Goal: Task Accomplishment & Management: Use online tool/utility

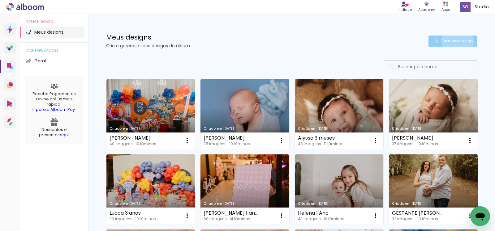
click at [453, 41] on span "Criar um design" at bounding box center [456, 41] width 32 height 4
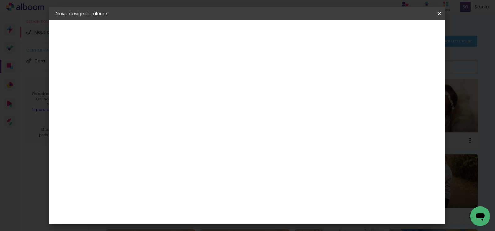
click at [157, 83] on input at bounding box center [157, 83] width 0 height 10
type input "HDASSAH 1 ANO"
type paper-input "HDASSAH 1 ANO"
click at [0, 0] on slot "Avançar" at bounding box center [0, 0] width 0 height 0
click at [184, 117] on input at bounding box center [172, 118] width 62 height 8
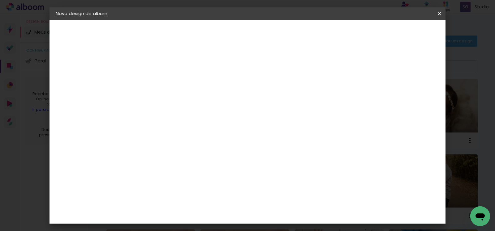
type input "gra"
type paper-input "gra"
click at [167, 163] on div "Grafis" at bounding box center [160, 165] width 15 height 5
click at [0, 0] on slot "Avançar" at bounding box center [0, 0] width 0 height 0
click at [181, 103] on input "text" at bounding box center [169, 108] width 24 height 10
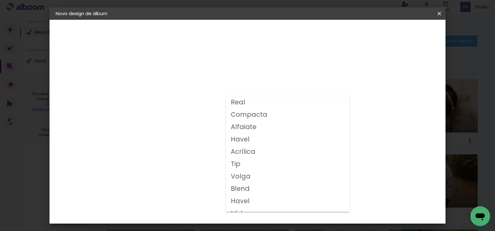
click at [253, 178] on paper-item "Volga" at bounding box center [288, 177] width 124 height 12
type input "Volga"
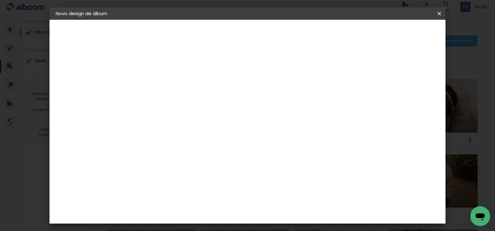
scroll to position [81, 0]
click at [199, 200] on span "20x20" at bounding box center [184, 208] width 29 height 16
click at [0, 0] on slot "Avançar" at bounding box center [0, 0] width 0 height 0
click at [0, 0] on slot "Mostrar sangria" at bounding box center [0, 0] width 0 height 0
type paper-checkbox "on"
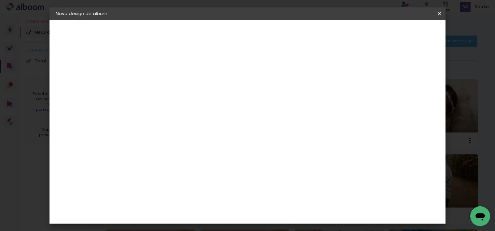
click at [343, 29] on paper-button "Iniciar design" at bounding box center [322, 33] width 41 height 11
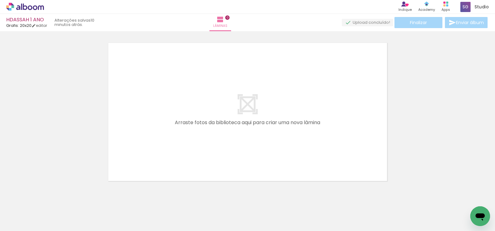
click at [191, 57] on quentale-layouter at bounding box center [248, 111] width 282 height 141
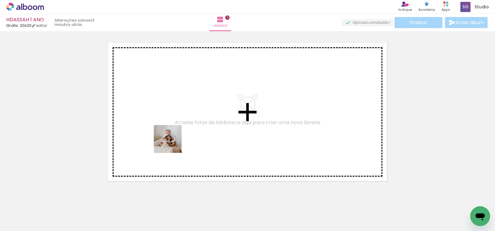
drag, startPoint x: 207, startPoint y: 217, endPoint x: 173, endPoint y: 145, distance: 79.1
click at [172, 143] on quentale-workspace at bounding box center [247, 115] width 495 height 231
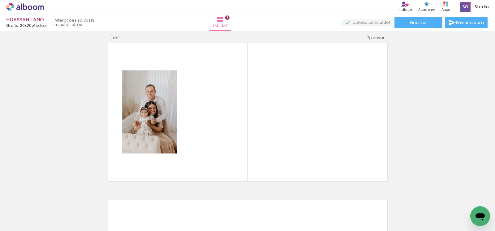
scroll to position [0, 259]
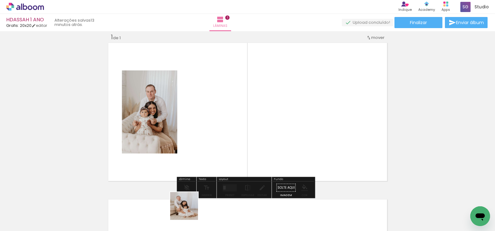
drag, startPoint x: 184, startPoint y: 217, endPoint x: 225, endPoint y: 184, distance: 52.4
click at [213, 150] on quentale-workspace at bounding box center [247, 115] width 495 height 231
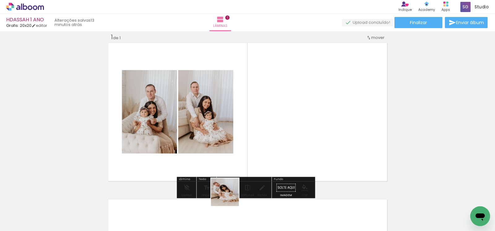
drag, startPoint x: 229, startPoint y: 197, endPoint x: 260, endPoint y: 185, distance: 33.2
click at [259, 149] on quentale-workspace at bounding box center [247, 115] width 495 height 231
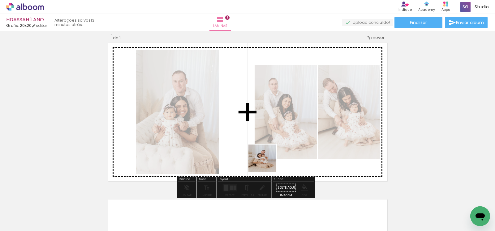
drag, startPoint x: 255, startPoint y: 212, endPoint x: 276, endPoint y: 193, distance: 28.5
click at [270, 144] on quentale-workspace at bounding box center [247, 115] width 495 height 231
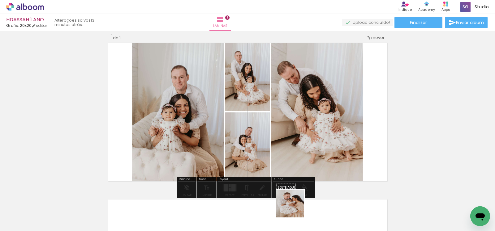
drag, startPoint x: 294, startPoint y: 212, endPoint x: 283, endPoint y: 147, distance: 65.9
click at [284, 148] on quentale-workspace at bounding box center [247, 115] width 495 height 231
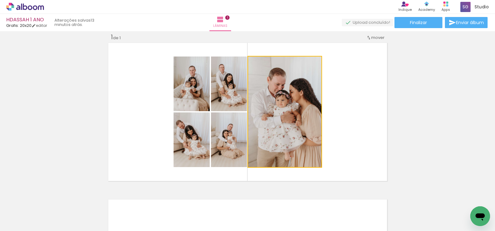
drag, startPoint x: 287, startPoint y: 133, endPoint x: 414, endPoint y: 137, distance: 127.5
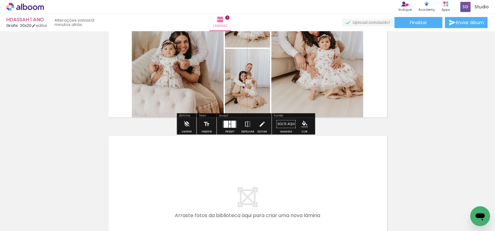
scroll to position [141, 0]
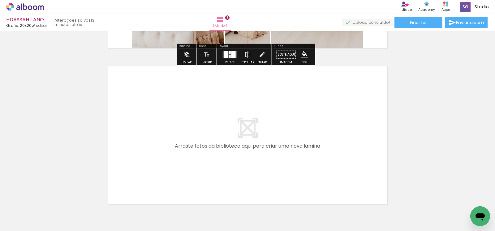
drag, startPoint x: 289, startPoint y: 219, endPoint x: 232, endPoint y: 150, distance: 89.6
click at [232, 150] on quentale-workspace at bounding box center [247, 115] width 495 height 231
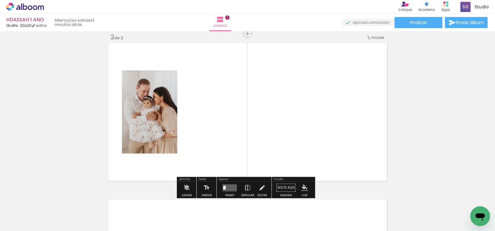
scroll to position [165, 0]
drag, startPoint x: 118, startPoint y: 211, endPoint x: 203, endPoint y: 157, distance: 100.5
click at [216, 138] on quentale-workspace at bounding box center [247, 115] width 495 height 231
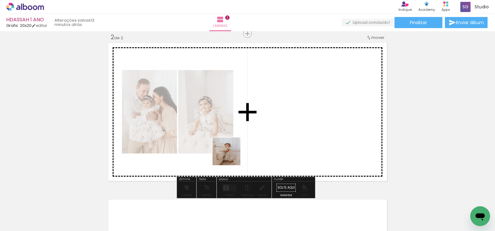
drag, startPoint x: 155, startPoint y: 207, endPoint x: 246, endPoint y: 145, distance: 110.0
click at [246, 145] on quentale-workspace at bounding box center [247, 115] width 495 height 231
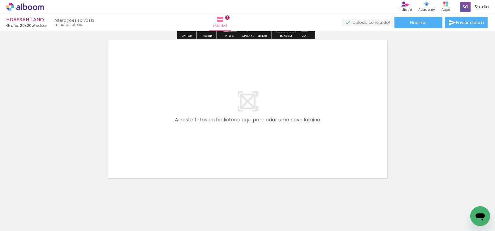
scroll to position [0, 0]
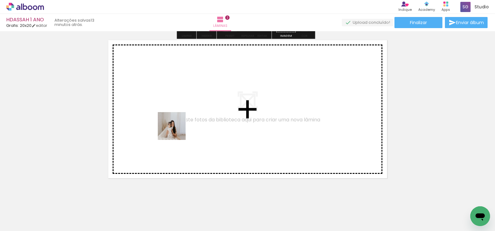
drag, startPoint x: 74, startPoint y: 216, endPoint x: 187, endPoint y: 122, distance: 147.2
click at [187, 122] on quentale-workspace at bounding box center [247, 115] width 495 height 231
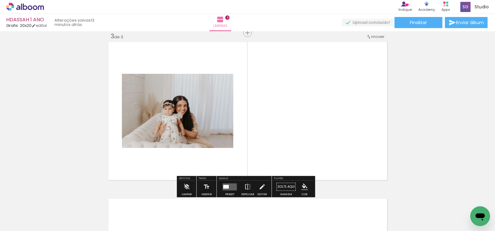
scroll to position [321, 0]
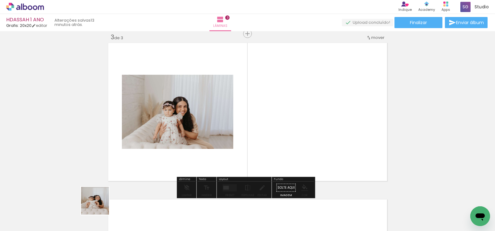
drag, startPoint x: 97, startPoint y: 210, endPoint x: 186, endPoint y: 116, distance: 128.9
click at [186, 116] on quentale-workspace at bounding box center [247, 115] width 495 height 231
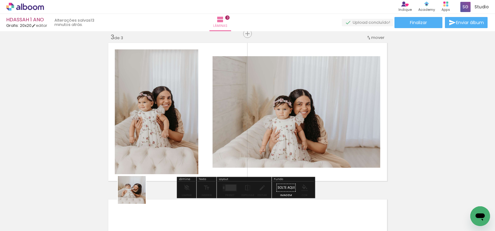
drag, startPoint x: 128, startPoint y: 207, endPoint x: 195, endPoint y: 104, distance: 123.0
click at [173, 135] on quentale-workspace at bounding box center [247, 115] width 495 height 231
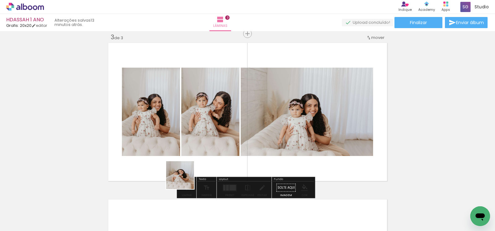
drag, startPoint x: 166, startPoint y: 214, endPoint x: 204, endPoint y: 136, distance: 86.7
click at [204, 143] on quentale-workspace at bounding box center [247, 115] width 495 height 231
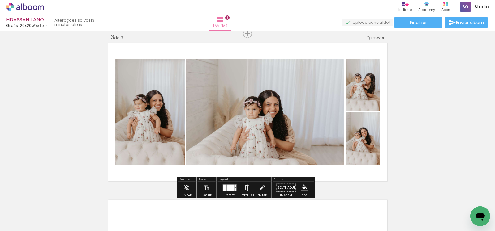
scroll to position [490, 0]
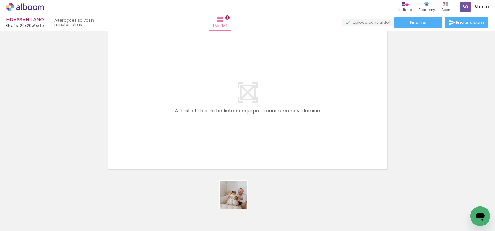
drag, startPoint x: 238, startPoint y: 200, endPoint x: 235, endPoint y: 164, distance: 36.3
click at [221, 130] on quentale-workspace at bounding box center [247, 115] width 495 height 231
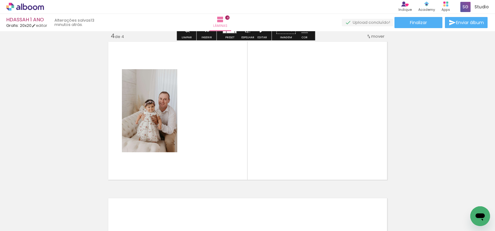
scroll to position [478, 0]
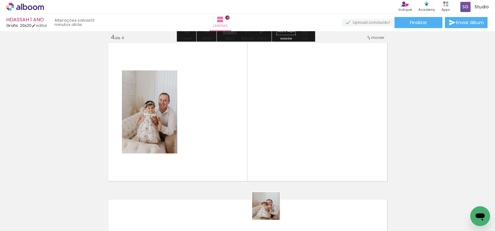
drag, startPoint x: 270, startPoint y: 215, endPoint x: 266, endPoint y: 155, distance: 60.1
click at [247, 131] on quentale-workspace at bounding box center [247, 115] width 495 height 231
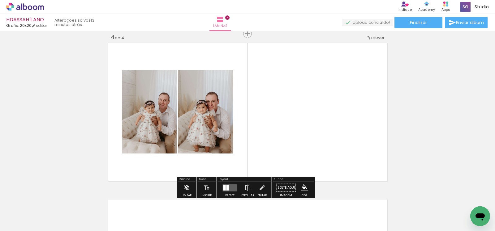
drag, startPoint x: 313, startPoint y: 209, endPoint x: 304, endPoint y: 133, distance: 76.7
click at [306, 139] on quentale-workspace at bounding box center [247, 115] width 495 height 231
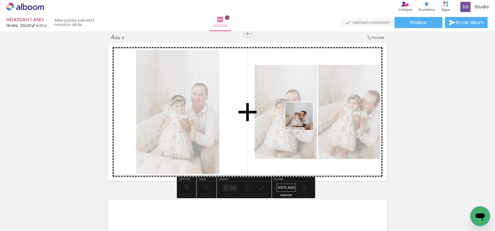
drag, startPoint x: 337, startPoint y: 198, endPoint x: 304, endPoint y: 121, distance: 84.1
click at [304, 121] on quentale-workspace at bounding box center [247, 115] width 495 height 231
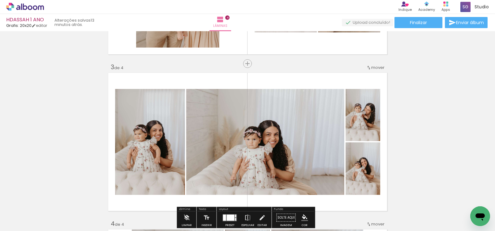
scroll to position [183, 0]
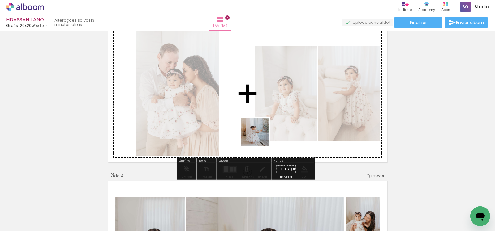
drag, startPoint x: 189, startPoint y: 215, endPoint x: 167, endPoint y: 196, distance: 28.5
click at [261, 135] on quentale-workspace at bounding box center [247, 115] width 495 height 231
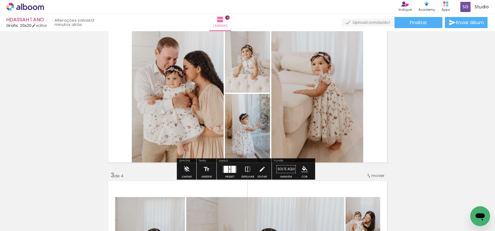
drag, startPoint x: 145, startPoint y: 211, endPoint x: 217, endPoint y: 122, distance: 114.4
click at [217, 122] on quentale-workspace at bounding box center [247, 115] width 495 height 231
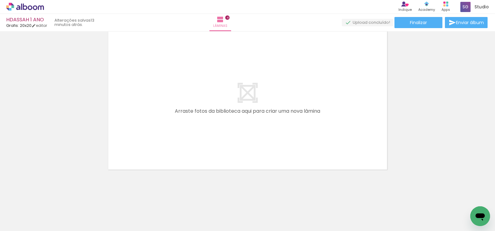
scroll to position [647, 0]
drag, startPoint x: 216, startPoint y: 213, endPoint x: 251, endPoint y: 212, distance: 34.9
click at [206, 148] on quentale-workspace at bounding box center [247, 115] width 495 height 231
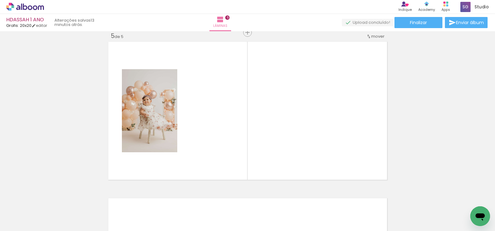
scroll to position [635, 0]
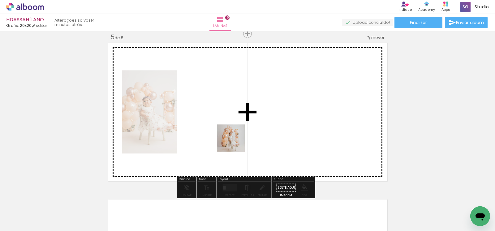
drag, startPoint x: 255, startPoint y: 210, endPoint x: 235, endPoint y: 143, distance: 69.4
click at [235, 143] on quentale-workspace at bounding box center [247, 115] width 495 height 231
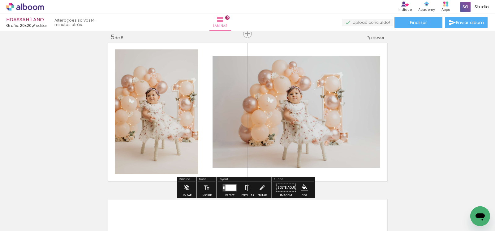
drag, startPoint x: 293, startPoint y: 211, endPoint x: 310, endPoint y: 176, distance: 39.3
click at [284, 130] on quentale-workspace at bounding box center [247, 115] width 495 height 231
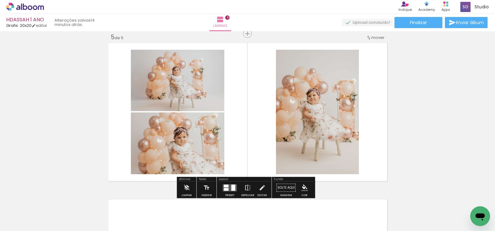
drag, startPoint x: 325, startPoint y: 207, endPoint x: 278, endPoint y: 153, distance: 71.9
click at [277, 149] on quentale-workspace at bounding box center [247, 115] width 495 height 231
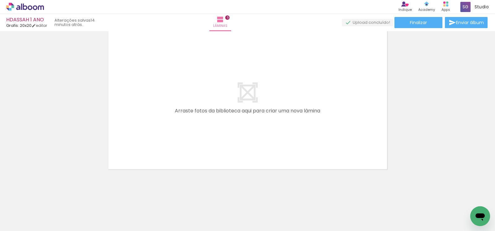
scroll to position [0, 666]
drag, startPoint x: 125, startPoint y: 216, endPoint x: 160, endPoint y: 179, distance: 50.7
click at [148, 154] on quentale-workspace at bounding box center [247, 115] width 495 height 231
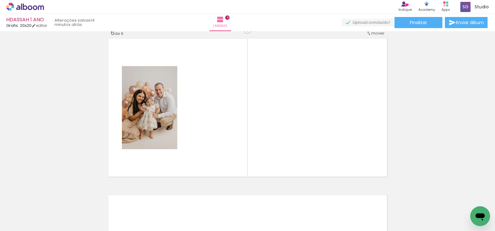
scroll to position [792, 0]
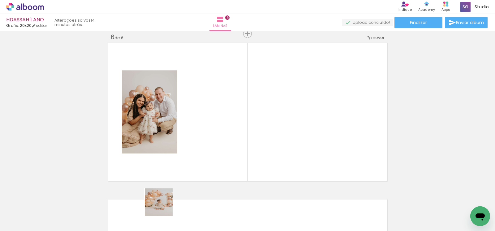
drag, startPoint x: 156, startPoint y: 219, endPoint x: 181, endPoint y: 165, distance: 59.9
click at [181, 165] on quentale-workspace at bounding box center [247, 115] width 495 height 231
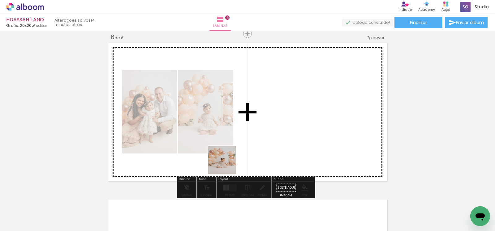
drag, startPoint x: 197, startPoint y: 218, endPoint x: 236, endPoint y: 182, distance: 53.6
click at [231, 158] on quentale-workspace at bounding box center [247, 115] width 495 height 231
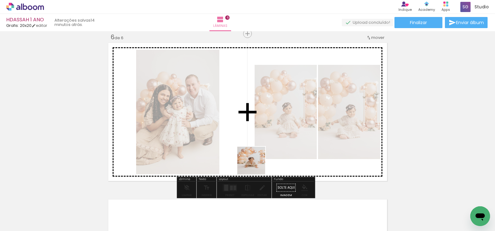
drag, startPoint x: 236, startPoint y: 199, endPoint x: 257, endPoint y: 154, distance: 50.2
click at [258, 154] on quentale-workspace at bounding box center [247, 115] width 495 height 231
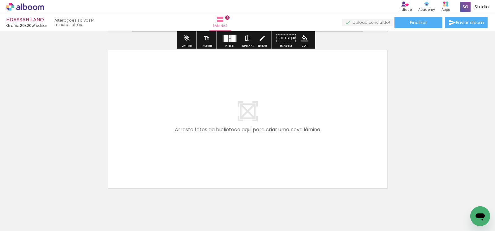
scroll to position [960, 0]
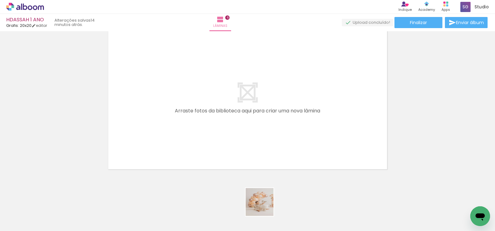
drag, startPoint x: 264, startPoint y: 207, endPoint x: 248, endPoint y: 158, distance: 51.8
click at [210, 119] on quentale-workspace at bounding box center [247, 115] width 495 height 231
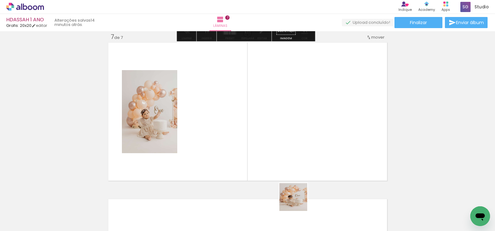
scroll to position [948, 0]
drag, startPoint x: 299, startPoint y: 204, endPoint x: 302, endPoint y: 182, distance: 22.6
click at [238, 131] on quentale-workspace at bounding box center [247, 115] width 495 height 231
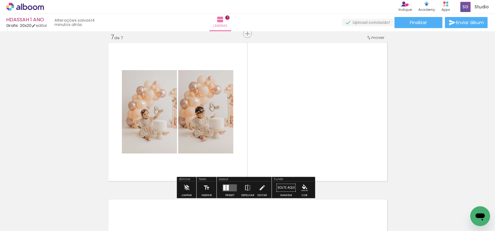
drag, startPoint x: 336, startPoint y: 212, endPoint x: 352, endPoint y: 191, distance: 26.5
click at [288, 145] on quentale-workspace at bounding box center [247, 115] width 495 height 231
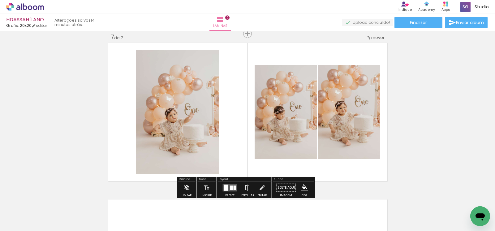
drag, startPoint x: 359, startPoint y: 205, endPoint x: 261, endPoint y: 117, distance: 131.2
click at [262, 117] on quentale-workspace at bounding box center [247, 115] width 495 height 231
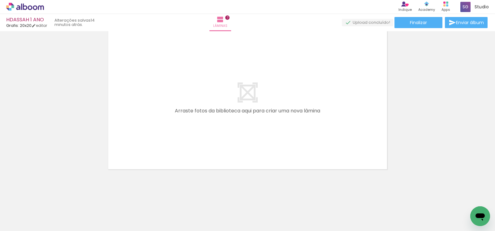
scroll to position [0, 890]
drag
click at [196, 163] on quentale-workspace at bounding box center [247, 115] width 495 height 231
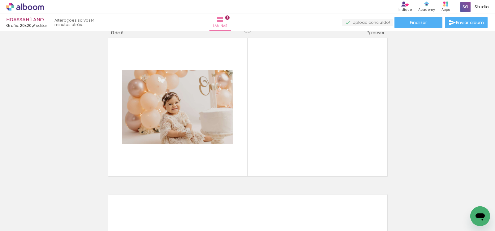
scroll to position [1105, 0]
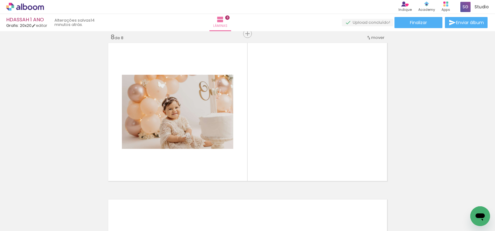
click at [222, 152] on quentale-workspace at bounding box center [247, 115] width 495 height 231
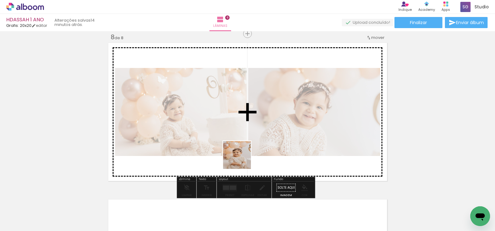
click at [242, 160] on quentale-workspace at bounding box center [247, 115] width 495 height 231
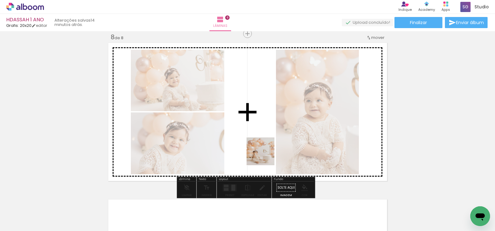
click at [265, 156] on quentale-workspace at bounding box center [247, 115] width 495 height 231
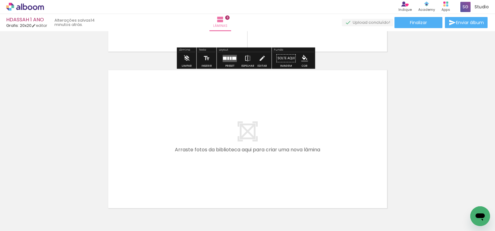
scroll to position [1274, 0]
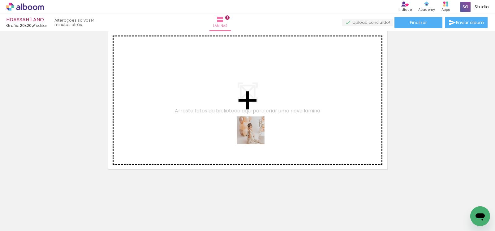
click at [255, 135] on quentale-workspace at bounding box center [247, 115] width 495 height 231
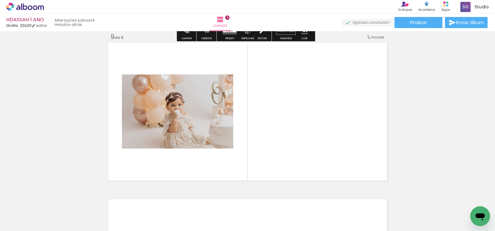
scroll to position [1262, 0]
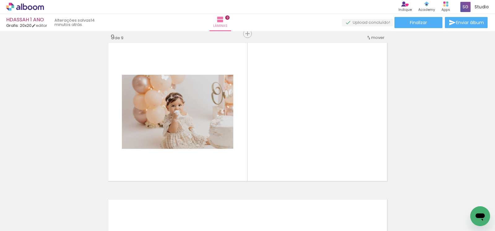
click at [293, 149] on quentale-workspace at bounding box center [247, 115] width 495 height 231
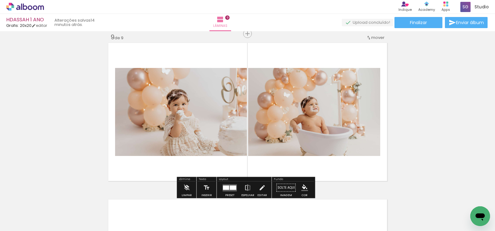
scroll to position [0, 943]
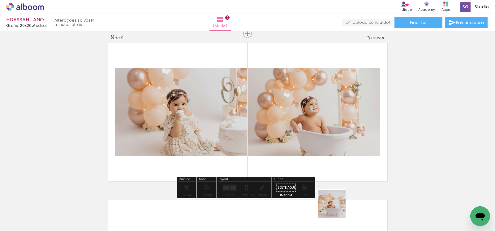
click at [310, 133] on quentale-workspace at bounding box center [247, 115] width 495 height 231
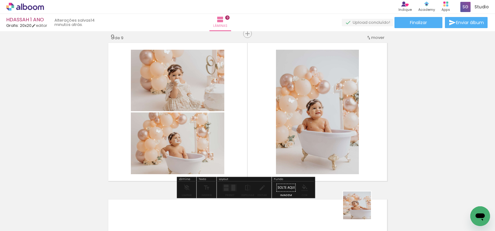
click at [258, 122] on quentale-workspace at bounding box center [247, 115] width 495 height 231
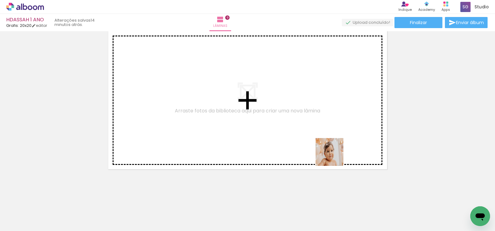
click at [284, 115] on quentale-workspace at bounding box center [247, 115] width 495 height 231
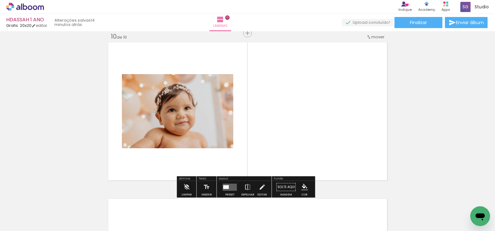
scroll to position [1419, 0]
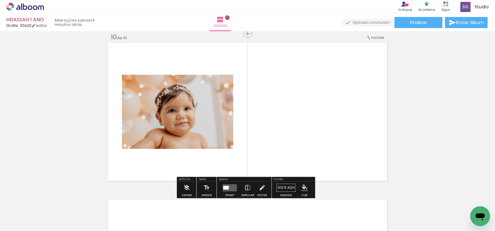
click at [273, 120] on quentale-workspace at bounding box center [247, 115] width 495 height 231
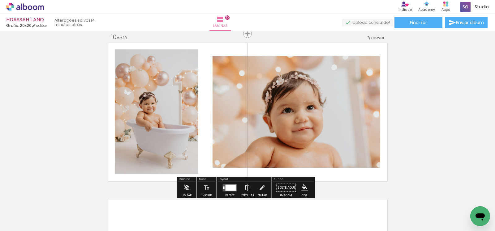
click at [313, 117] on quentale-workspace at bounding box center [247, 115] width 495 height 231
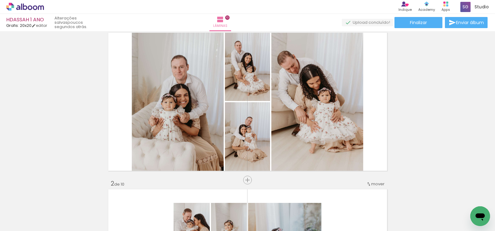
scroll to position [19, 0]
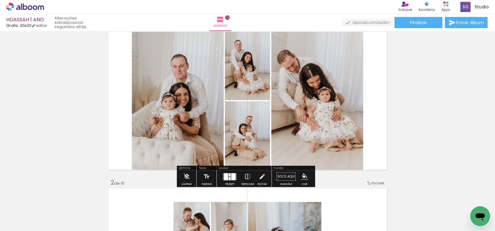
click at [229, 174] on div at bounding box center [230, 174] width 2 height 3
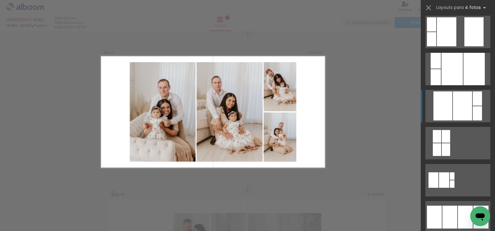
scroll to position [335, 0]
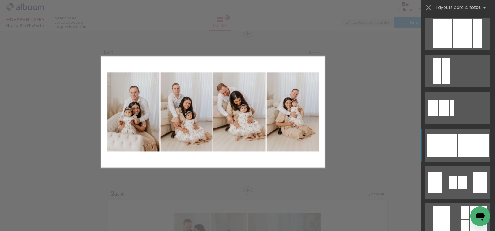
click at [462, 176] on div at bounding box center [462, 182] width 9 height 13
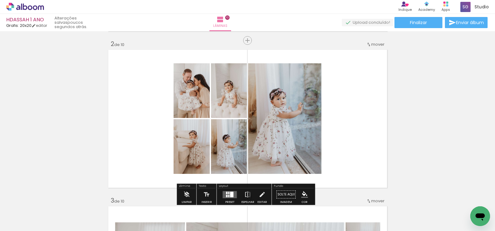
scroll to position [170, 0]
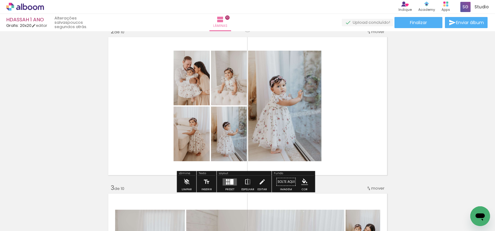
click at [228, 180] on div at bounding box center [228, 180] width 1 height 2
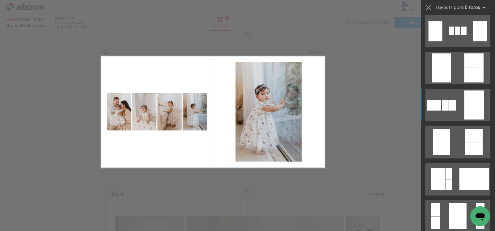
scroll to position [1711, 0]
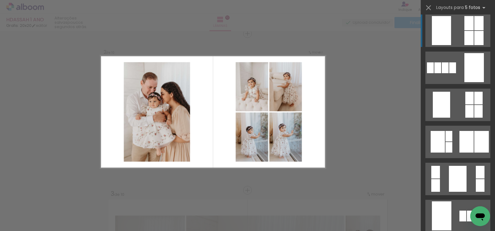
click at [459, 126] on quentale-layouter at bounding box center [457, 142] width 65 height 32
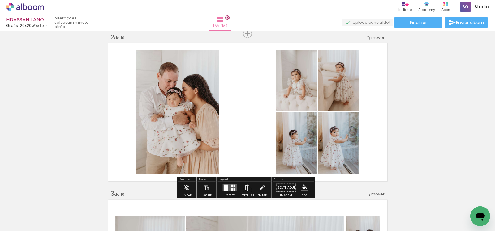
click at [233, 187] on div at bounding box center [234, 186] width 2 height 3
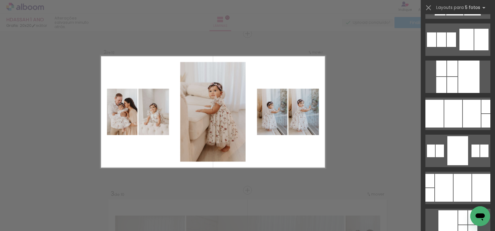
scroll to position [0, 0]
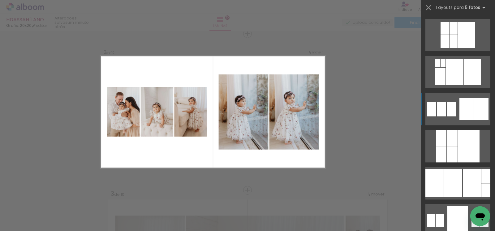
click at [440, 67] on div at bounding box center [442, 63] width 5 height 8
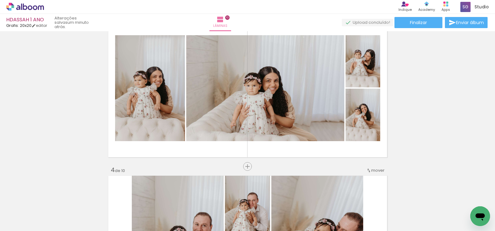
scroll to position [345, 0]
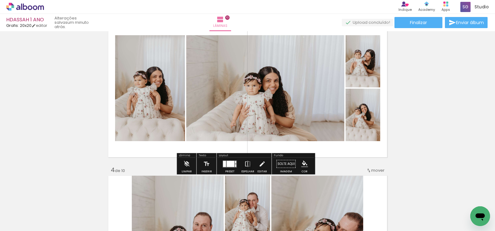
click at [229, 161] on div at bounding box center [231, 164] width 8 height 6
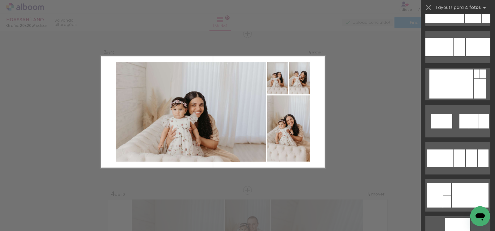
scroll to position [1692, 0]
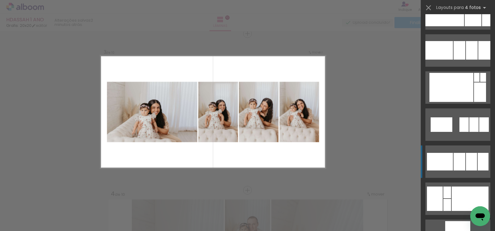
click at [459, 163] on div at bounding box center [459, 162] width 12 height 18
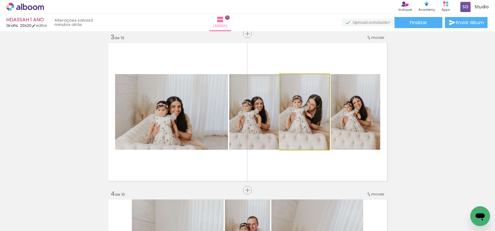
drag, startPoint x: 306, startPoint y: 118, endPoint x: 259, endPoint y: 121, distance: 47.4
click at [0, 0] on slot at bounding box center [0, 0] width 0 height 0
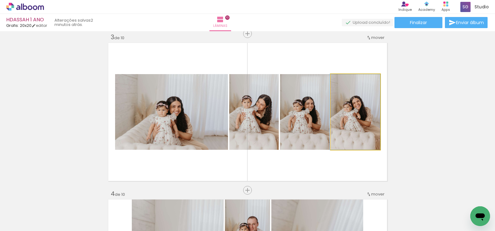
drag, startPoint x: 347, startPoint y: 115, endPoint x: 242, endPoint y: 118, distance: 105.8
click at [0, 0] on slot at bounding box center [0, 0] width 0 height 0
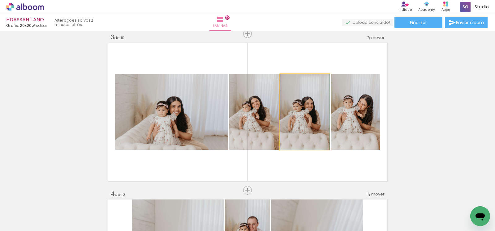
drag, startPoint x: 315, startPoint y: 113, endPoint x: 268, endPoint y: 115, distance: 46.1
click at [0, 0] on slot at bounding box center [0, 0] width 0 height 0
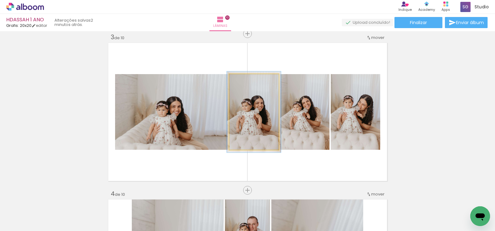
type paper-slider "107"
click at [243, 79] on div at bounding box center [245, 81] width 6 height 6
drag, startPoint x: 261, startPoint y: 109, endPoint x: 257, endPoint y: 109, distance: 3.7
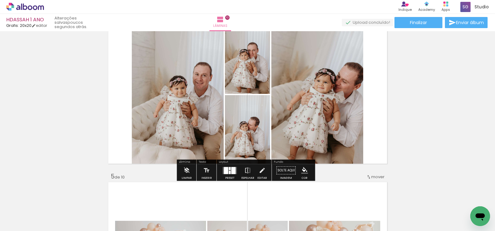
scroll to position [493, 0]
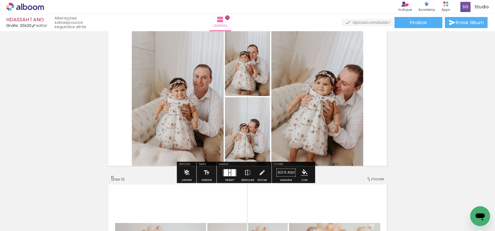
click at [231, 173] on div at bounding box center [233, 172] width 4 height 7
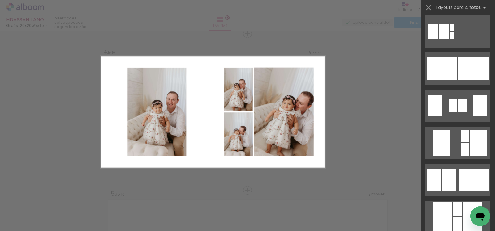
scroll to position [616, 0]
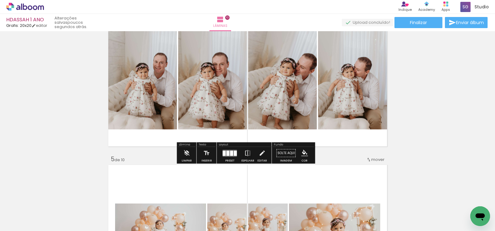
scroll to position [512, 0]
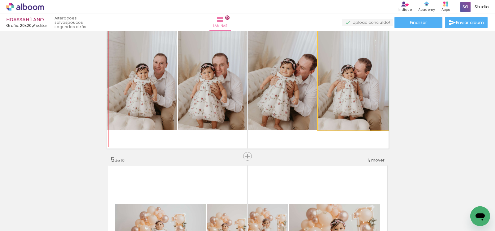
drag, startPoint x: 355, startPoint y: 96, endPoint x: 313, endPoint y: 98, distance: 41.8
click at [0, 0] on slot at bounding box center [0, 0] width 0 height 0
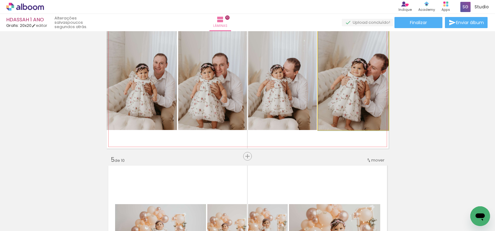
drag, startPoint x: 364, startPoint y: 101, endPoint x: 303, endPoint y: 99, distance: 61.6
click at [0, 0] on slot at bounding box center [0, 0] width 0 height 0
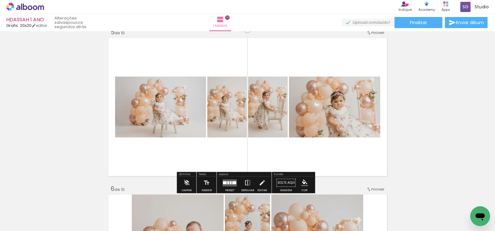
scroll to position [640, 0]
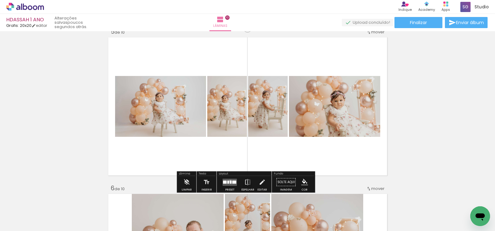
click at [230, 181] on div at bounding box center [231, 182] width 2 height 3
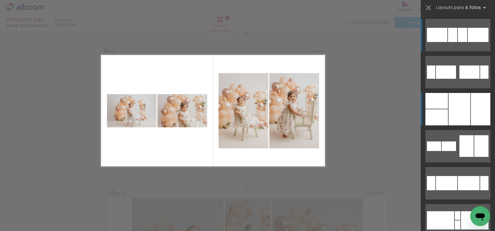
scroll to position [635, 0]
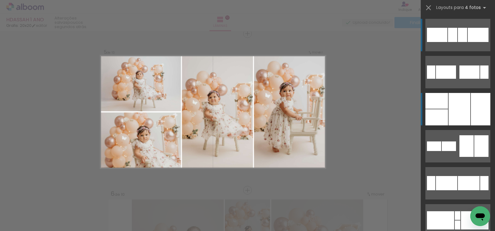
click at [444, 88] on quentale-layouter at bounding box center [457, 72] width 65 height 32
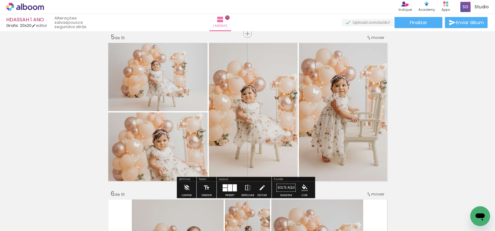
click at [221, 189] on div at bounding box center [229, 188] width 17 height 12
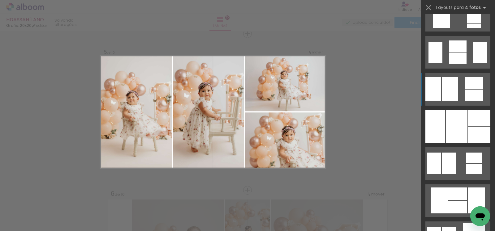
scroll to position [474, 0]
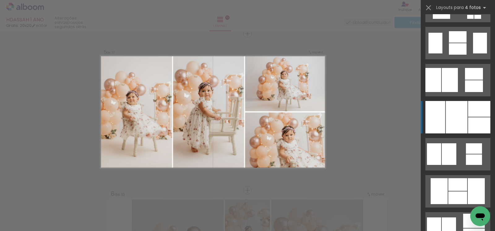
click at [466, 55] on div at bounding box center [458, 48] width 18 height 11
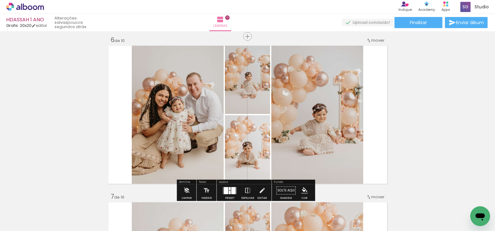
scroll to position [794, 0]
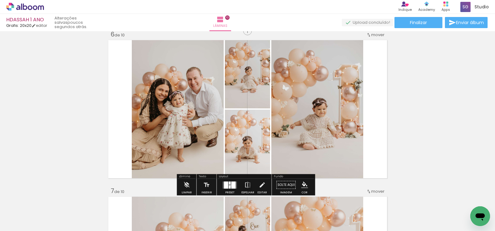
click at [231, 186] on div at bounding box center [233, 185] width 4 height 7
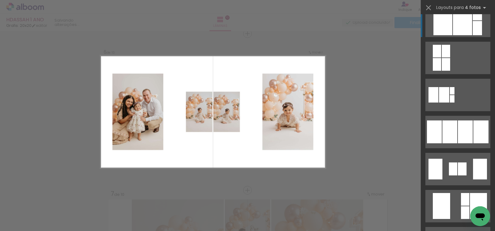
scroll to position [364, 0]
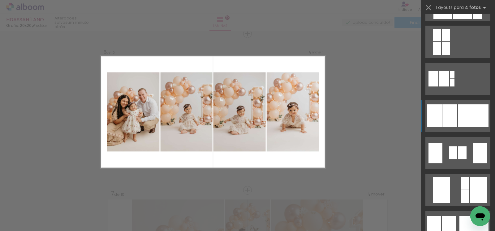
click at [459, 147] on div at bounding box center [462, 153] width 9 height 13
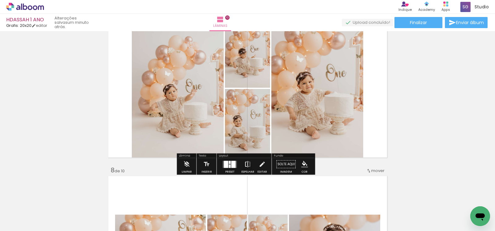
scroll to position [972, 0]
click at [231, 167] on div at bounding box center [233, 164] width 4 height 7
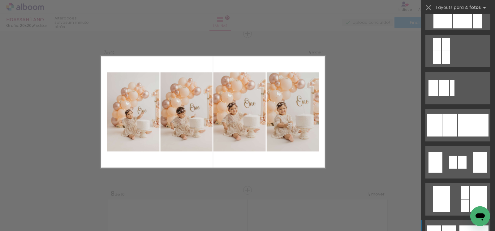
scroll to position [410, 0]
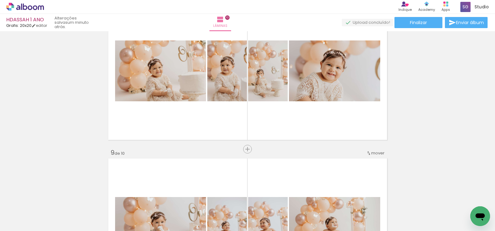
scroll to position [1135, 0]
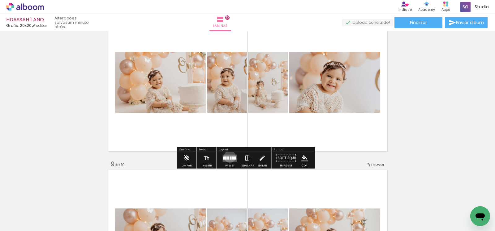
click at [230, 157] on div at bounding box center [231, 157] width 2 height 3
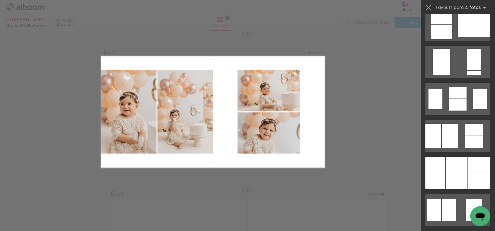
scroll to position [482, 0]
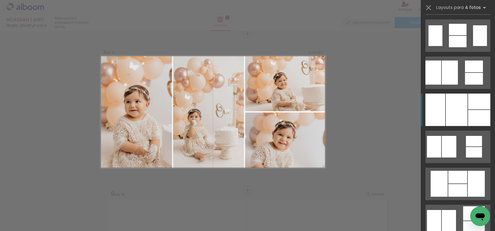
click at [461, 35] on div at bounding box center [458, 29] width 18 height 11
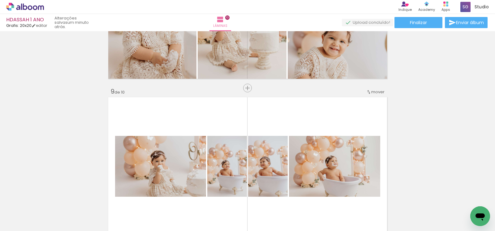
scroll to position [1291, 0]
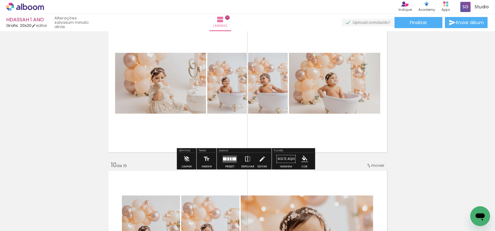
click at [224, 156] on quentale-layouter at bounding box center [230, 159] width 14 height 7
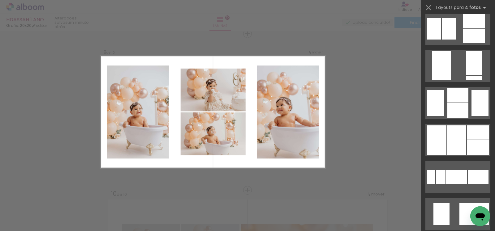
scroll to position [674, 0]
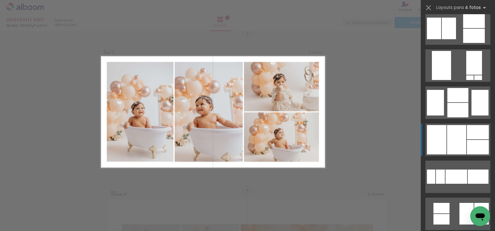
click at [452, 102] on div at bounding box center [457, 95] width 21 height 14
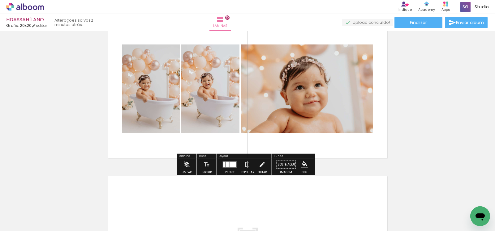
scroll to position [1442, 0]
click at [227, 165] on quentale-layouter at bounding box center [230, 164] width 14 height 7
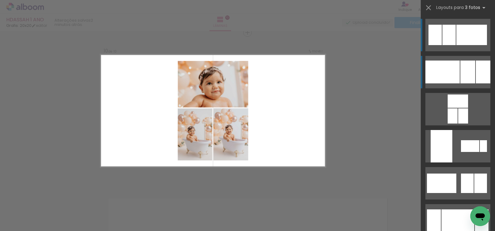
scroll to position [1419, 0]
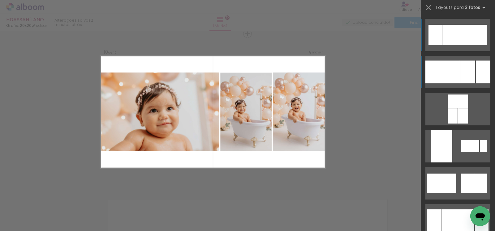
click at [460, 75] on div at bounding box center [467, 72] width 15 height 23
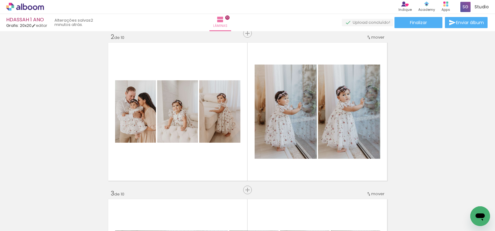
scroll to position [0, 0]
